Goal: Information Seeking & Learning: Learn about a topic

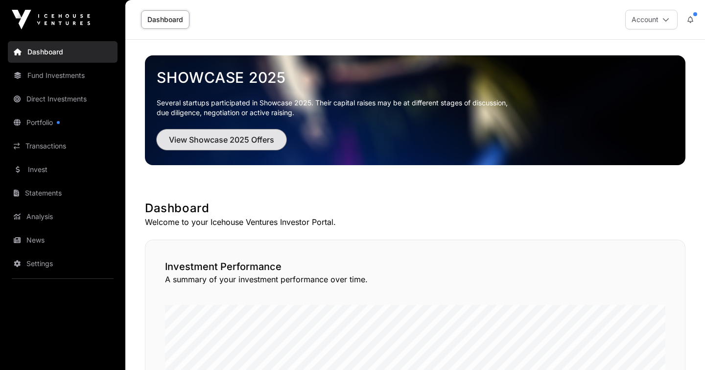
click at [218, 141] on span "View Showcase 2025 Offers" at bounding box center [221, 140] width 105 height 12
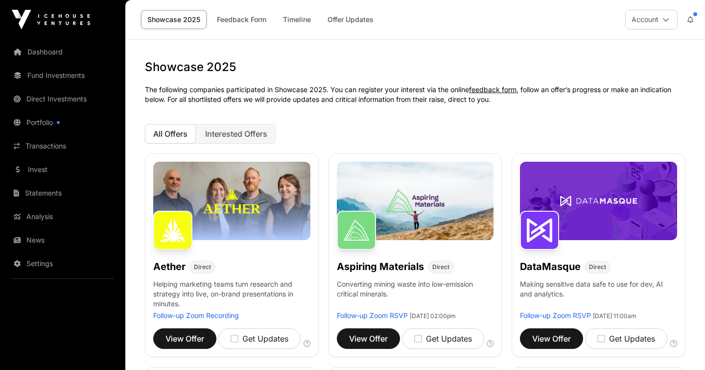
click at [276, 201] on img at bounding box center [231, 201] width 157 height 78
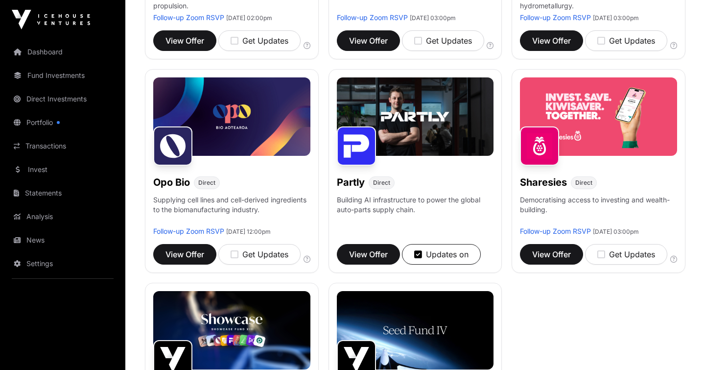
scroll to position [509, 0]
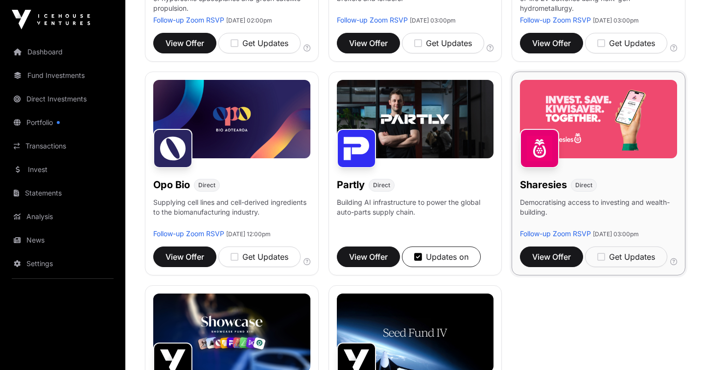
click at [575, 229] on p "Democratising access to investing and wealth-building." at bounding box center [598, 212] width 157 height 31
click at [563, 267] on button "View Offer" at bounding box center [551, 256] width 63 height 21
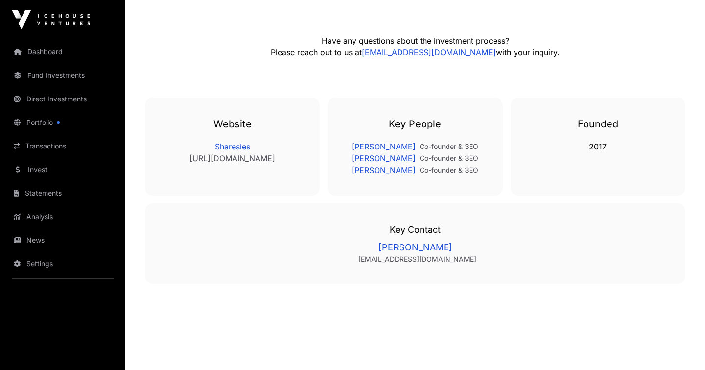
scroll to position [1619, 0]
